Goal: Browse casually: Explore the website without a specific task or goal

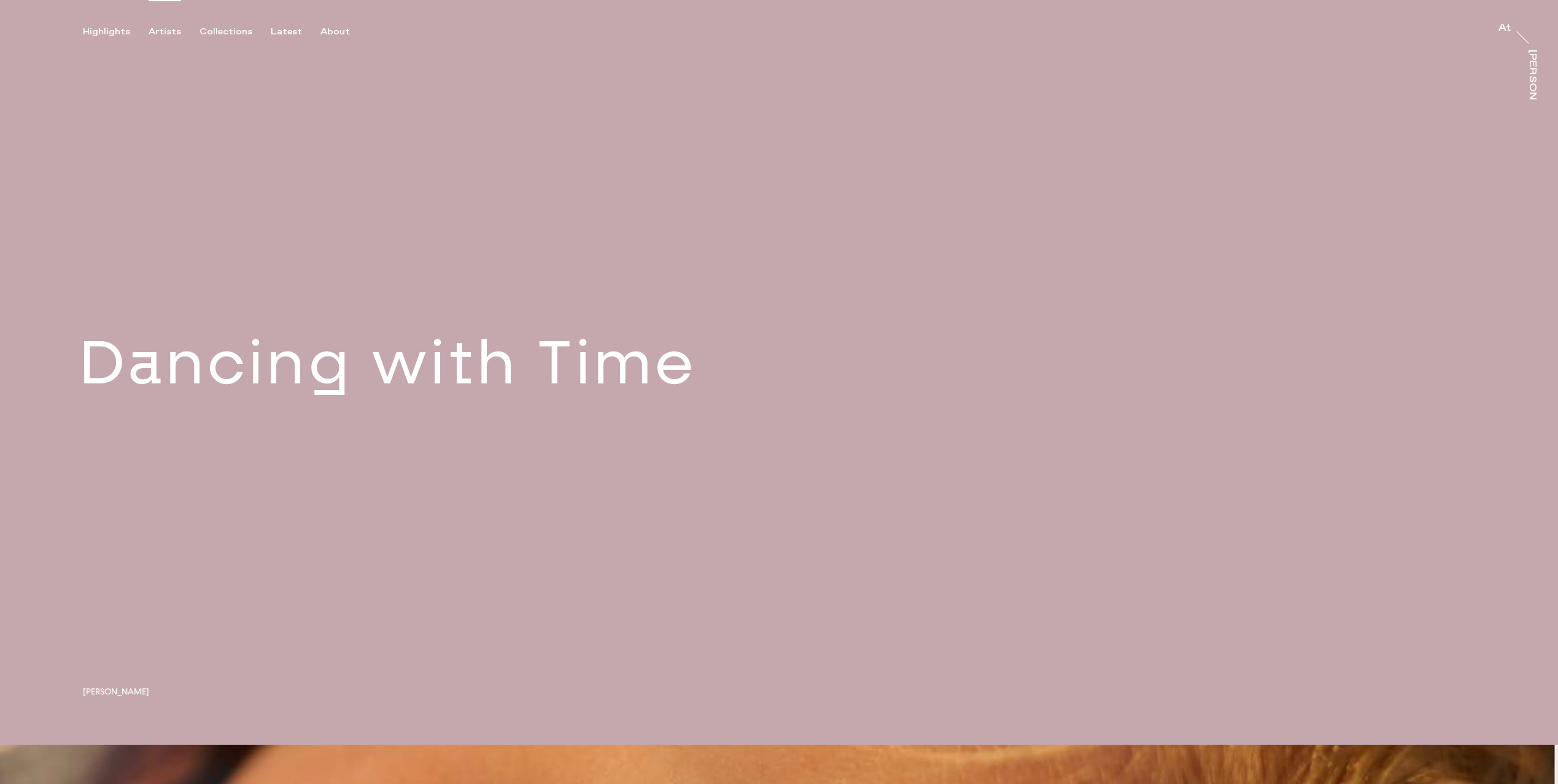
click at [175, 33] on div "Artists" at bounding box center [165, 32] width 33 height 11
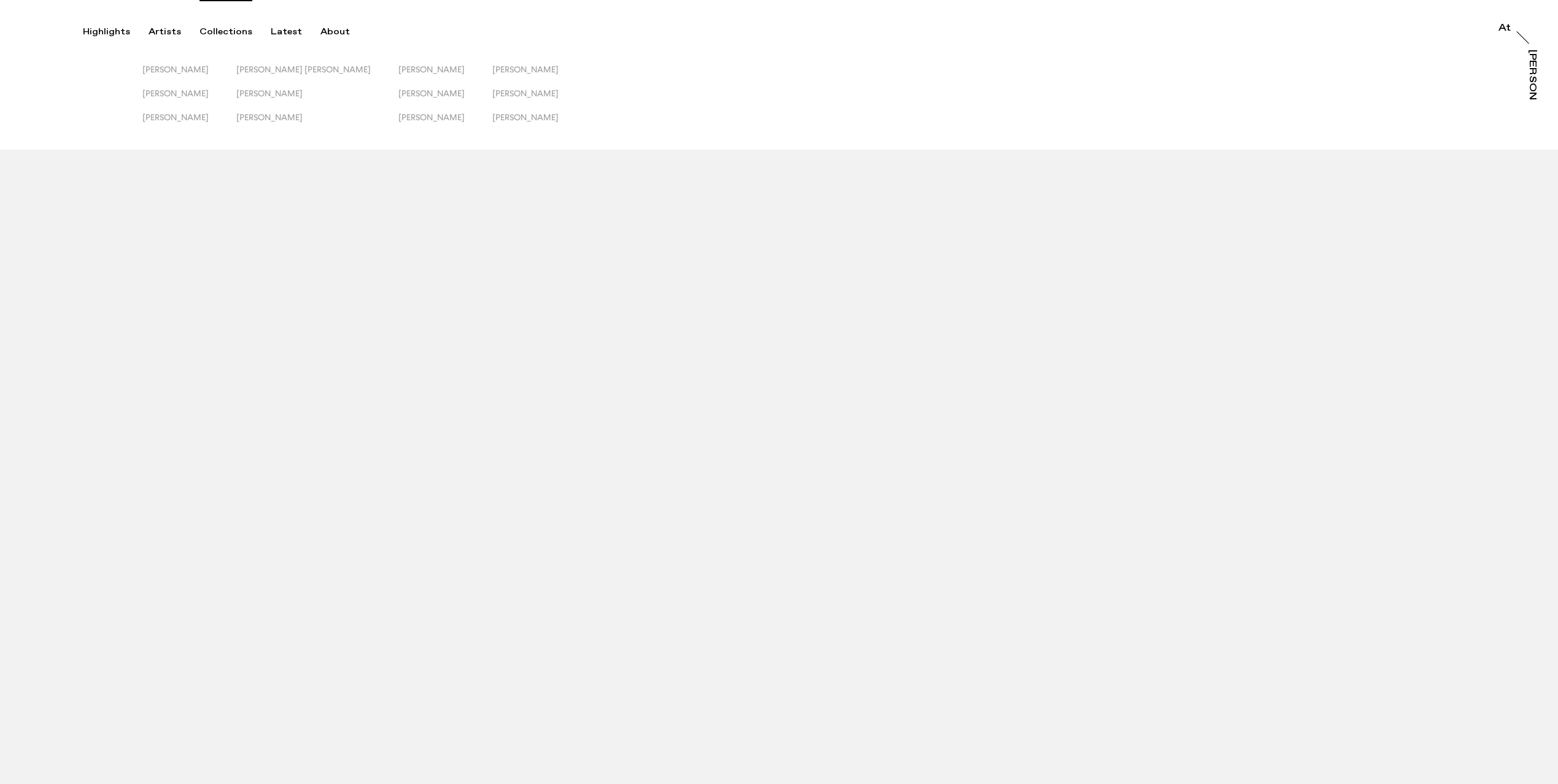
click at [224, 32] on div "Collections" at bounding box center [226, 32] width 53 height 11
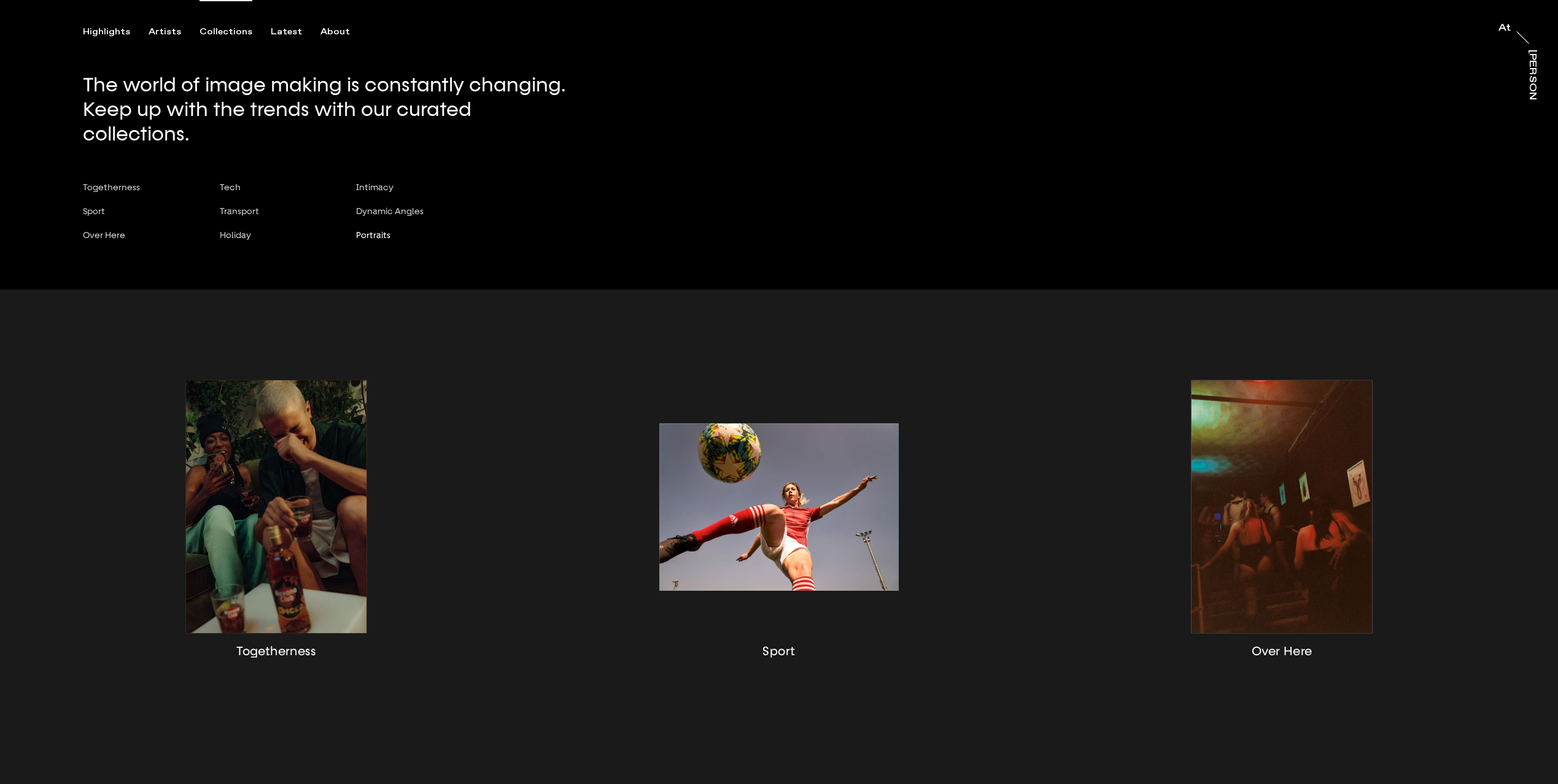
click at [368, 230] on span "Portraits" at bounding box center [373, 235] width 34 height 10
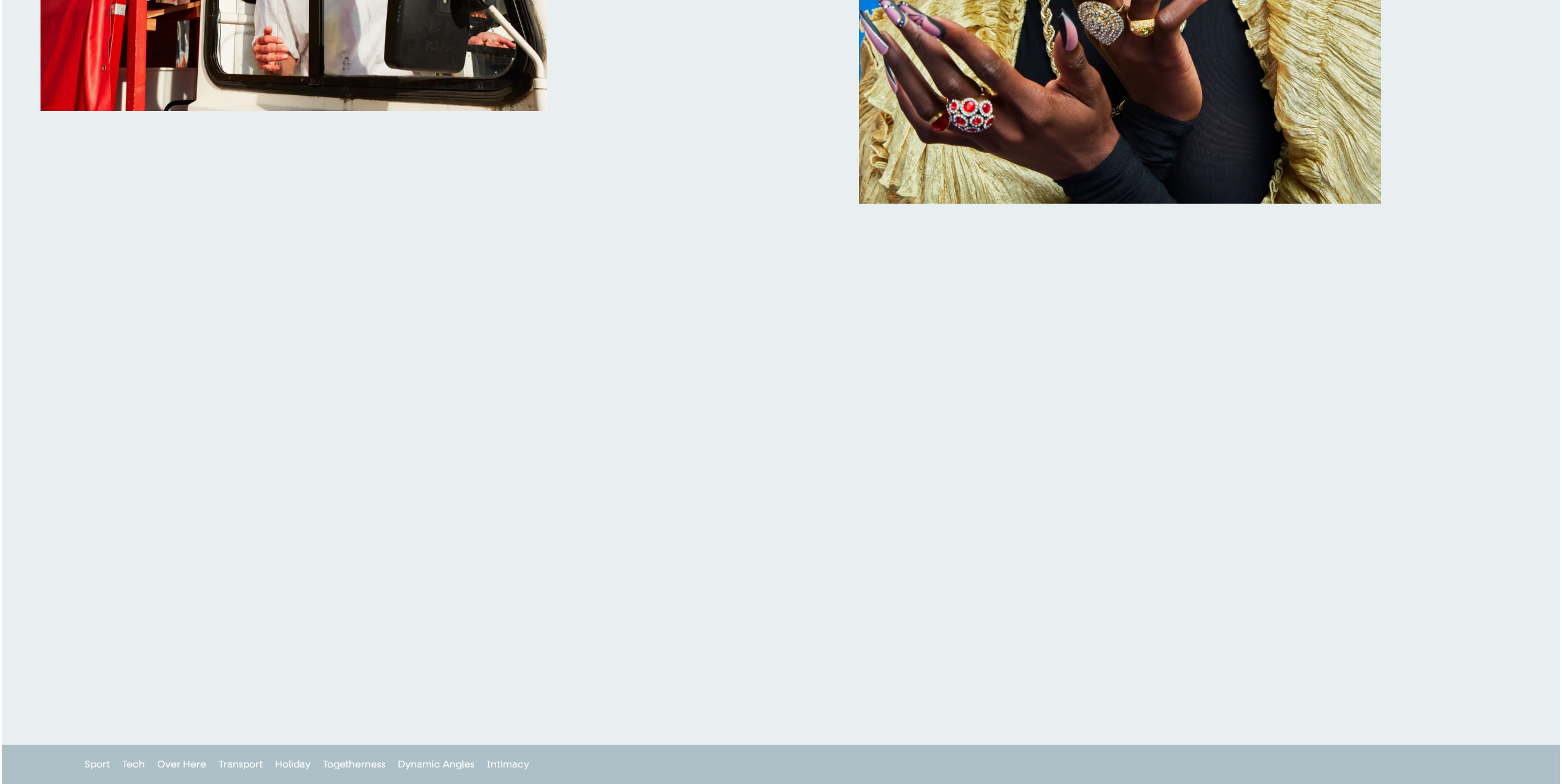
scroll to position [5256, 0]
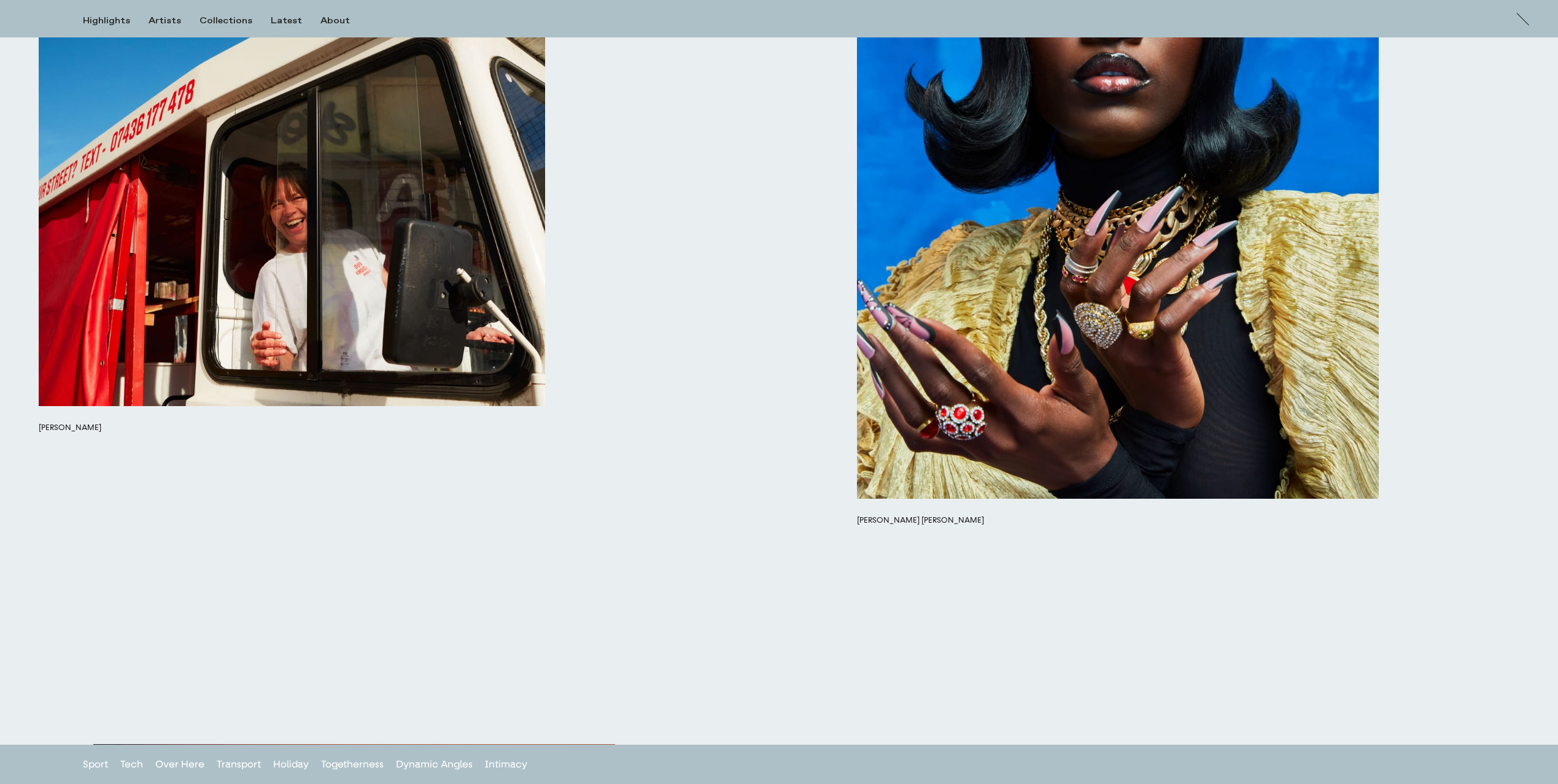
click at [874, 520] on h3 "[PERSON_NAME] [PERSON_NAME]" at bounding box center [1118, 520] width 522 height 10
click at [924, 415] on button "button" at bounding box center [1118, 172] width 522 height 652
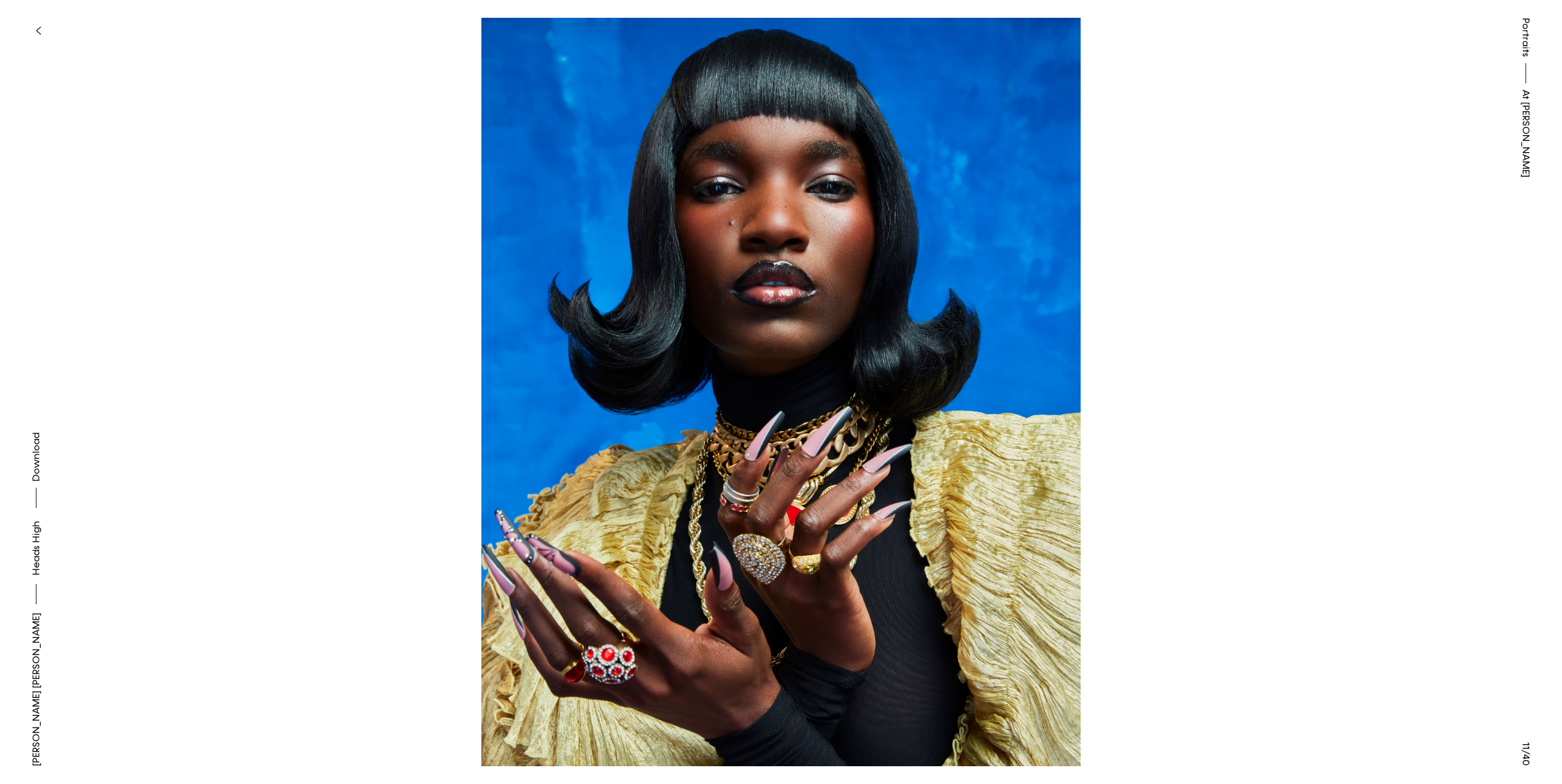
click at [35, 714] on link "[PERSON_NAME] [PERSON_NAME]" at bounding box center [36, 690] width 15 height 153
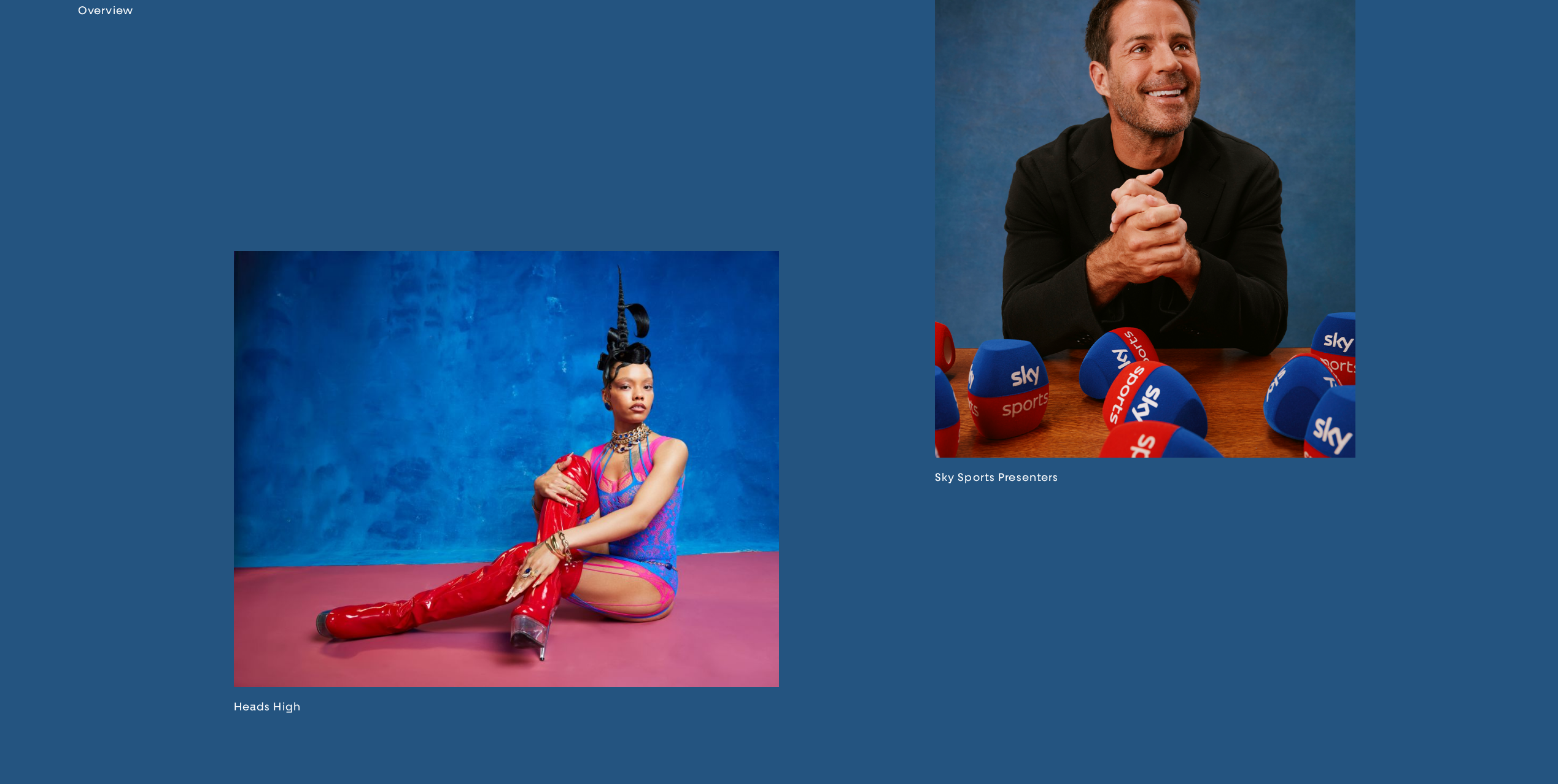
scroll to position [1699, 0]
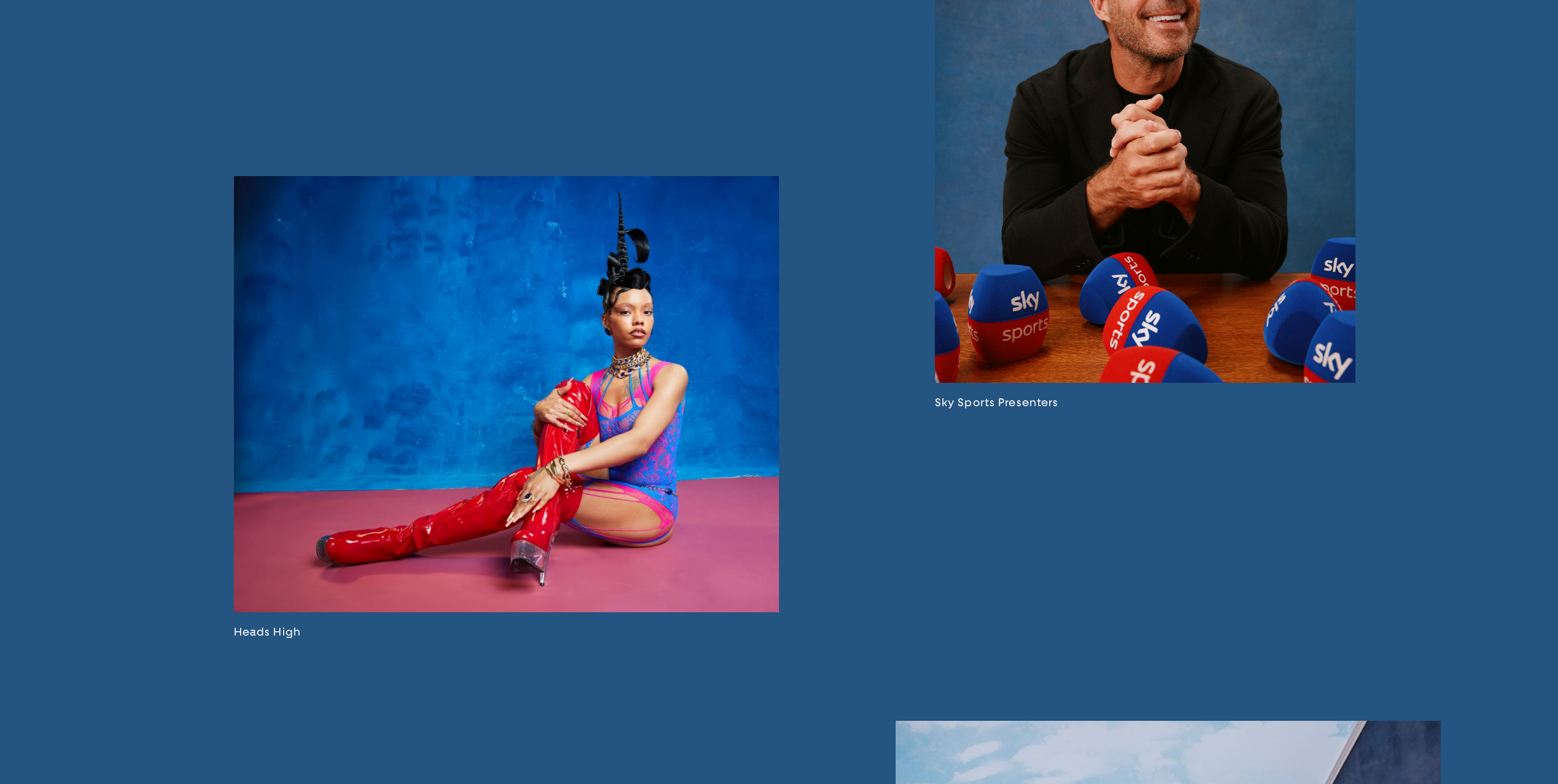
click at [274, 638] on link at bounding box center [506, 407] width 545 height 462
